Goal: Task Accomplishment & Management: Manage account settings

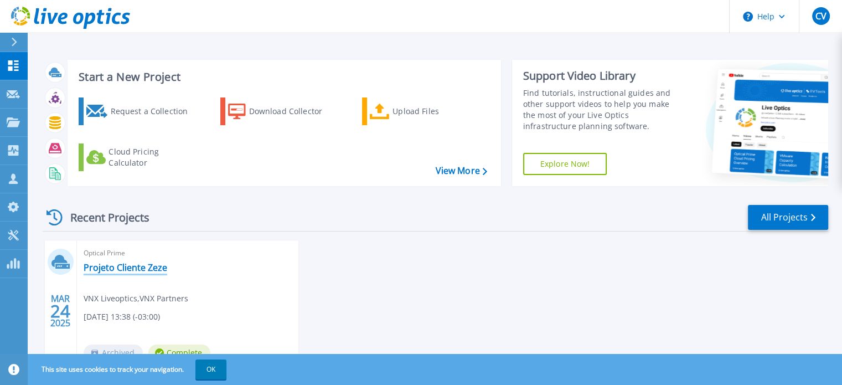
click at [137, 262] on link "Projeto Cliente Zeze" at bounding box center [126, 267] width 84 height 11
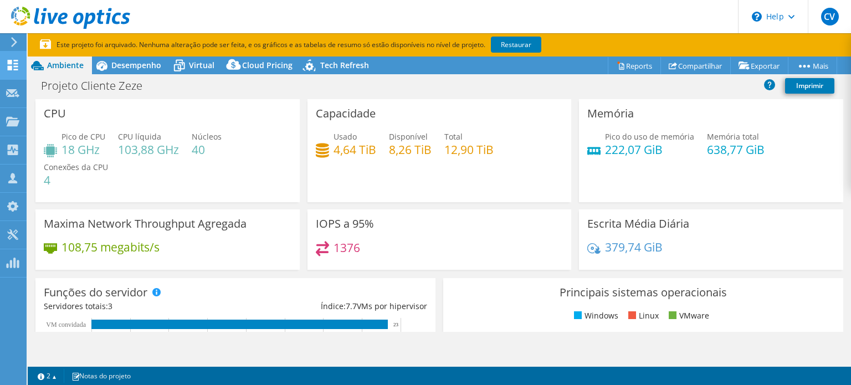
select select "SouthAmerica"
select select "USD"
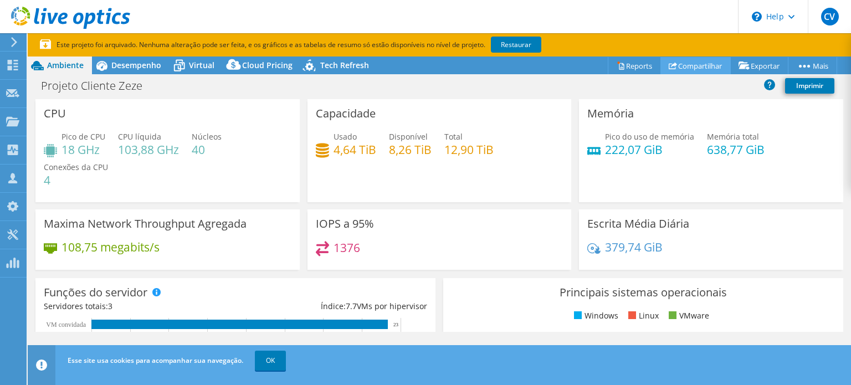
click at [695, 64] on link "Compartilhar" at bounding box center [695, 65] width 70 height 17
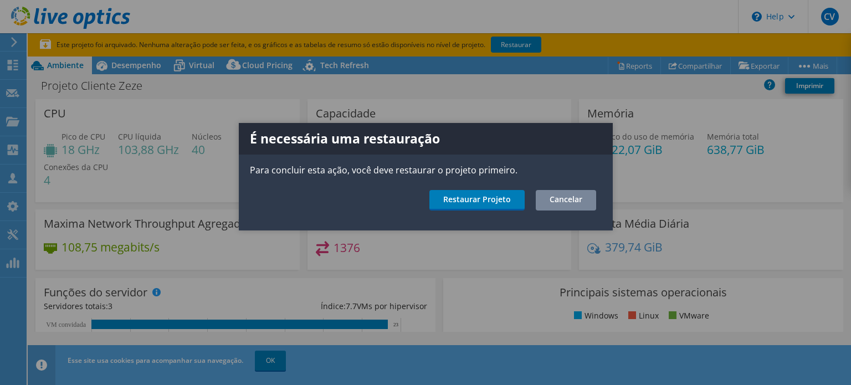
click at [584, 207] on link "Cancelar" at bounding box center [565, 200] width 60 height 20
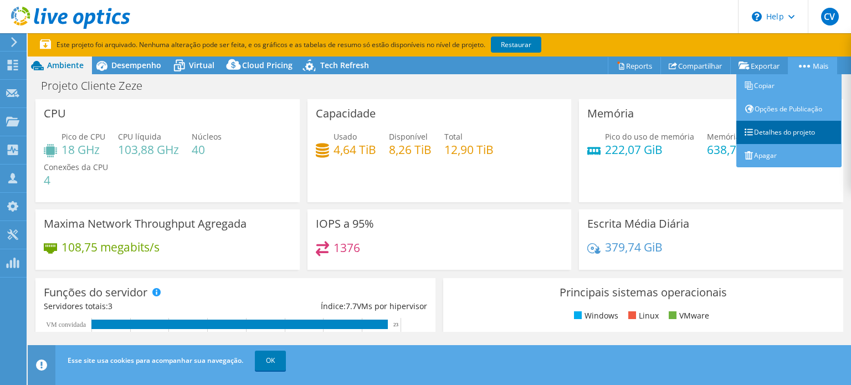
click at [782, 125] on link "Detalhes do projeto" at bounding box center [788, 132] width 105 height 23
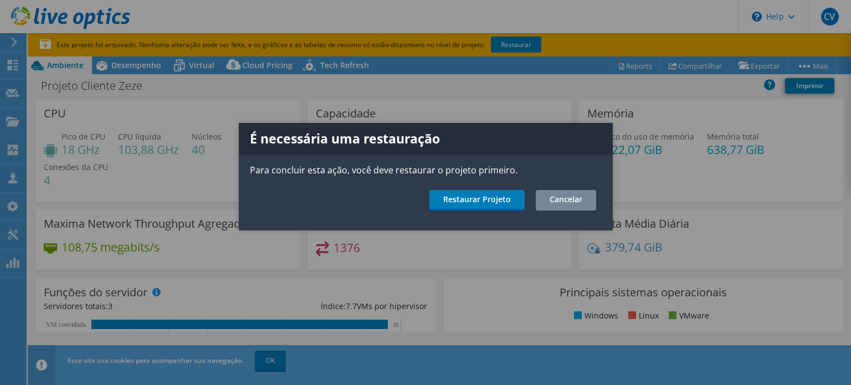
click at [559, 202] on link "Cancelar" at bounding box center [565, 200] width 60 height 20
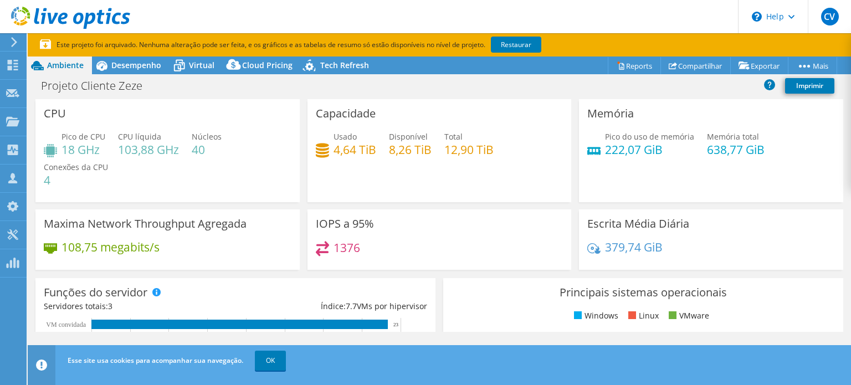
scroll to position [222, 0]
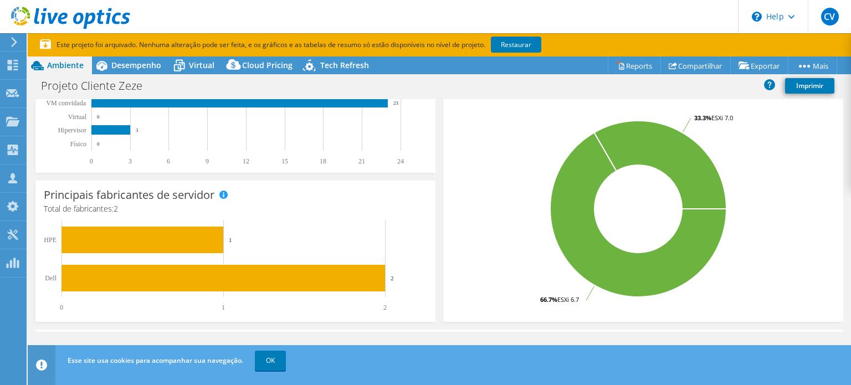
click at [252, 359] on span "OK" at bounding box center [271, 360] width 40 height 9
click at [260, 360] on link "OK" at bounding box center [270, 361] width 31 height 20
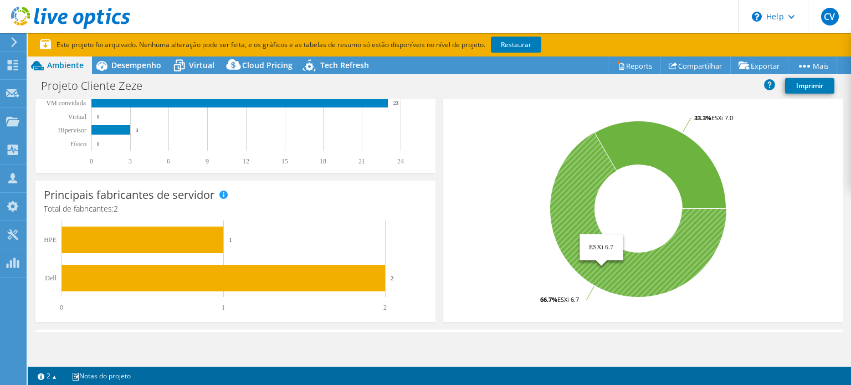
scroll to position [0, 0]
